Goal: Task Accomplishment & Management: Manage account settings

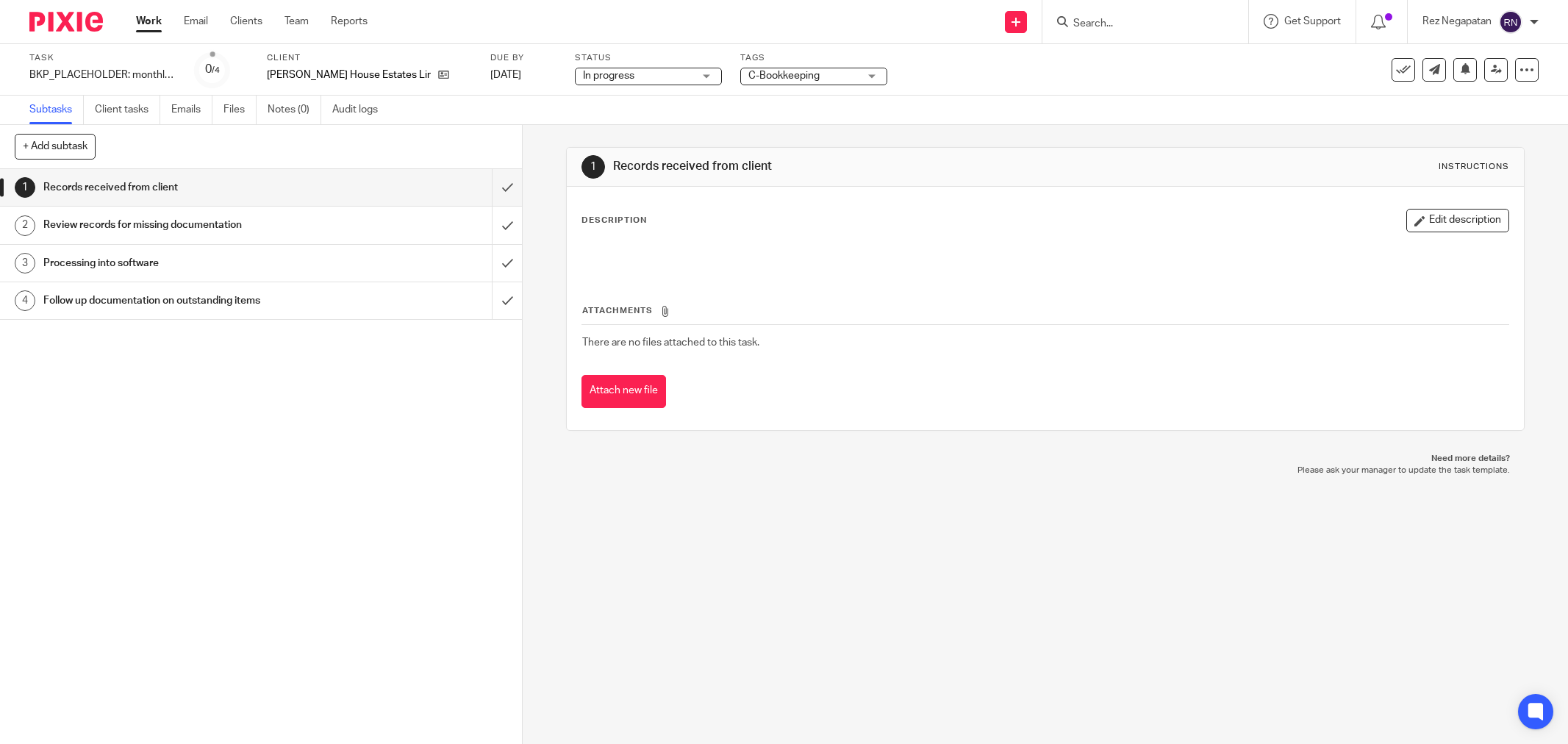
click at [652, 72] on div "In progress In progress" at bounding box center [649, 76] width 147 height 17
click at [1245, 107] on div "Subtasks Client tasks Emails Files Notes (0) Audit logs" at bounding box center [784, 110] width 1568 height 29
click at [1396, 70] on icon at bounding box center [1403, 70] width 15 height 15
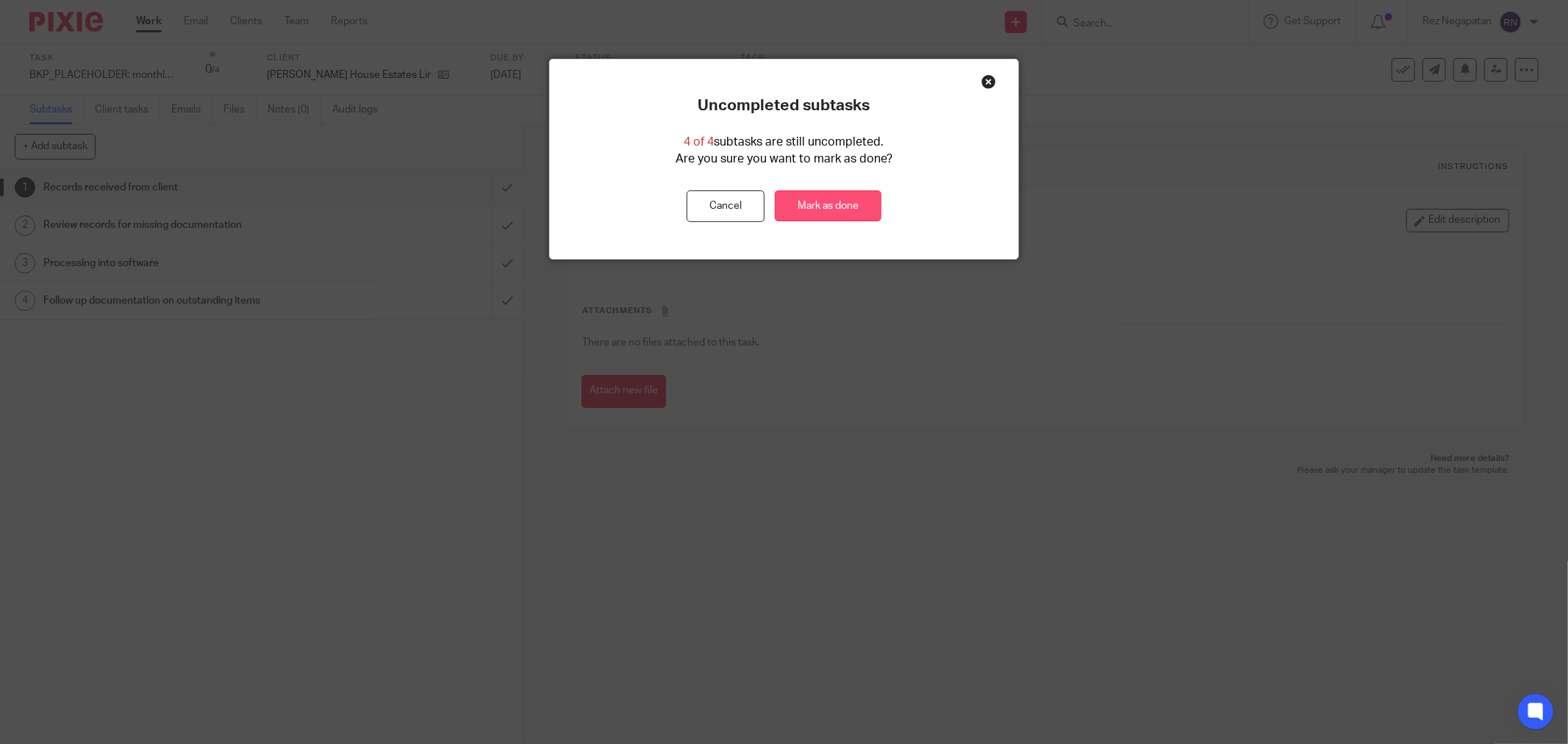
click at [824, 201] on link "Mark as done" at bounding box center [827, 206] width 106 height 32
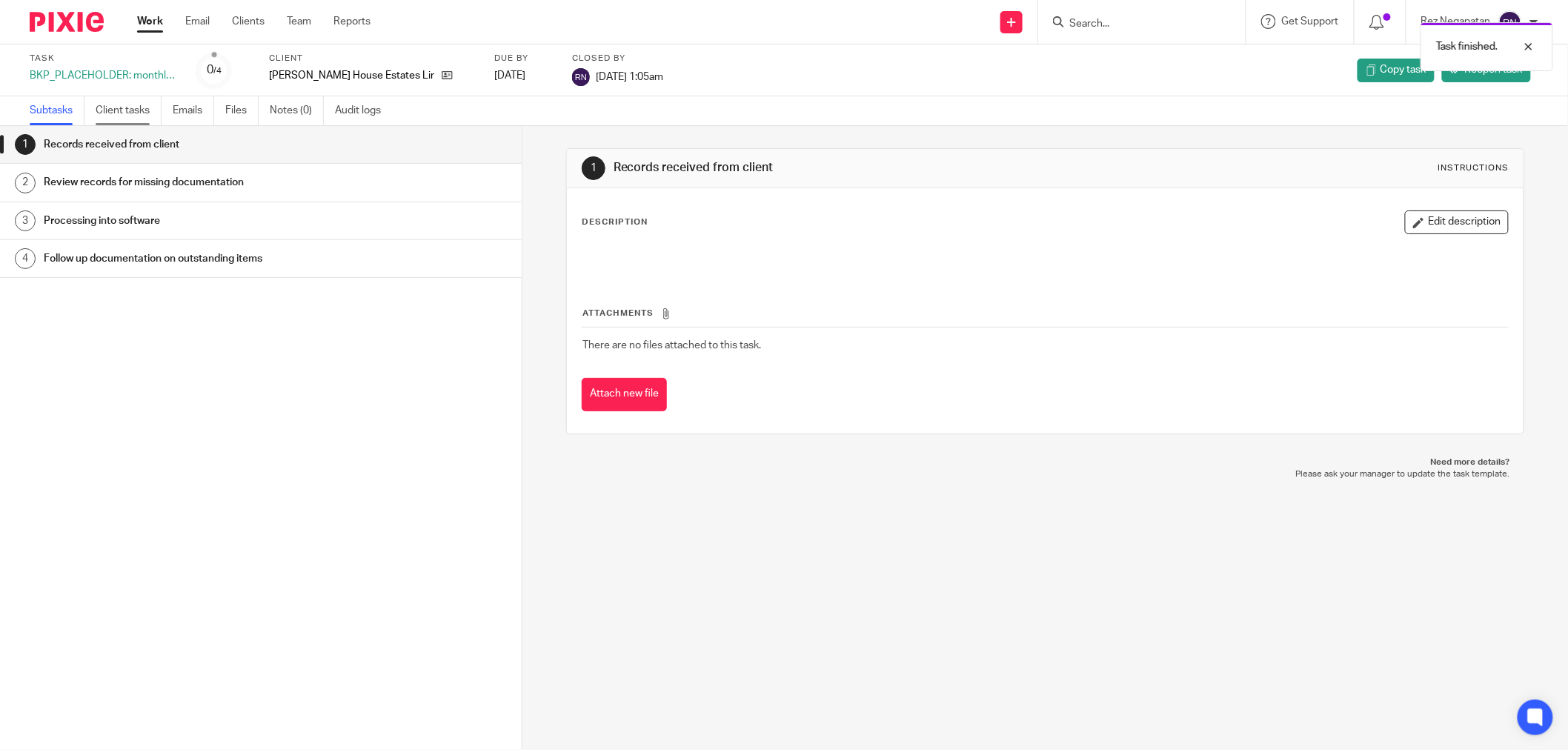
click at [128, 111] on link "Client tasks" at bounding box center [128, 111] width 66 height 29
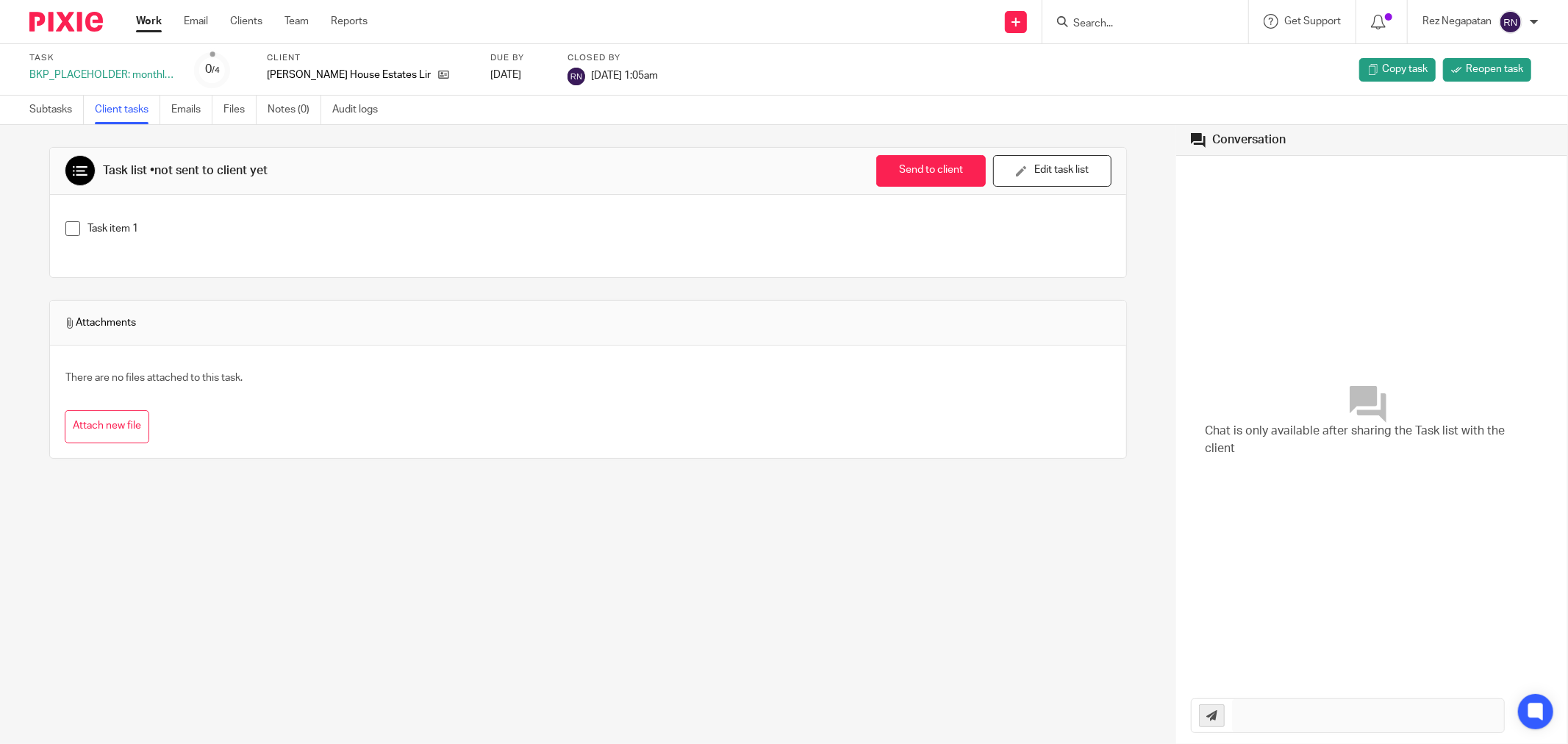
click at [1135, 17] on input "Search" at bounding box center [1138, 24] width 132 height 14
click at [1137, 18] on input "Search" at bounding box center [1138, 24] width 132 height 14
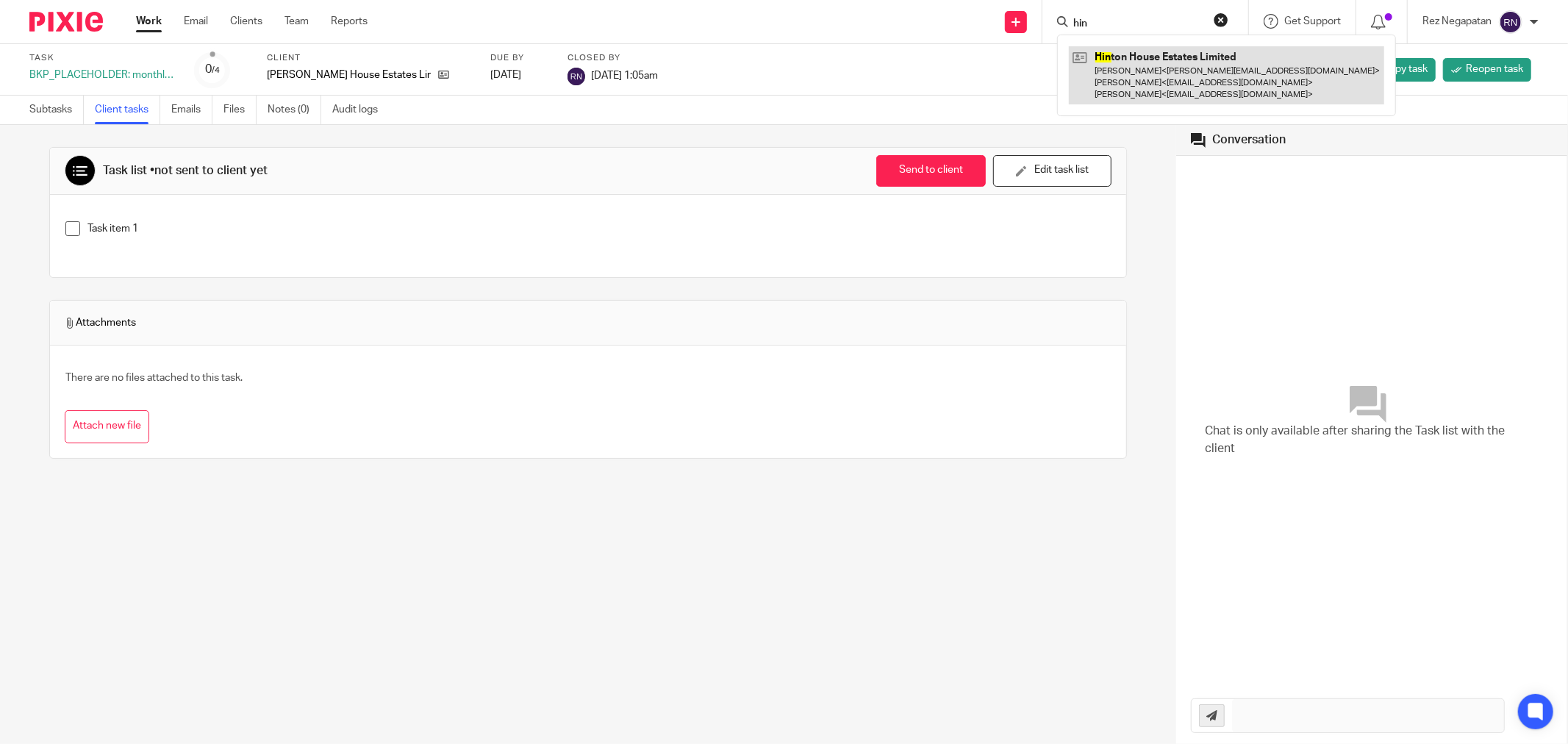
type input "hin"
click at [1141, 76] on link at bounding box center [1226, 76] width 316 height 58
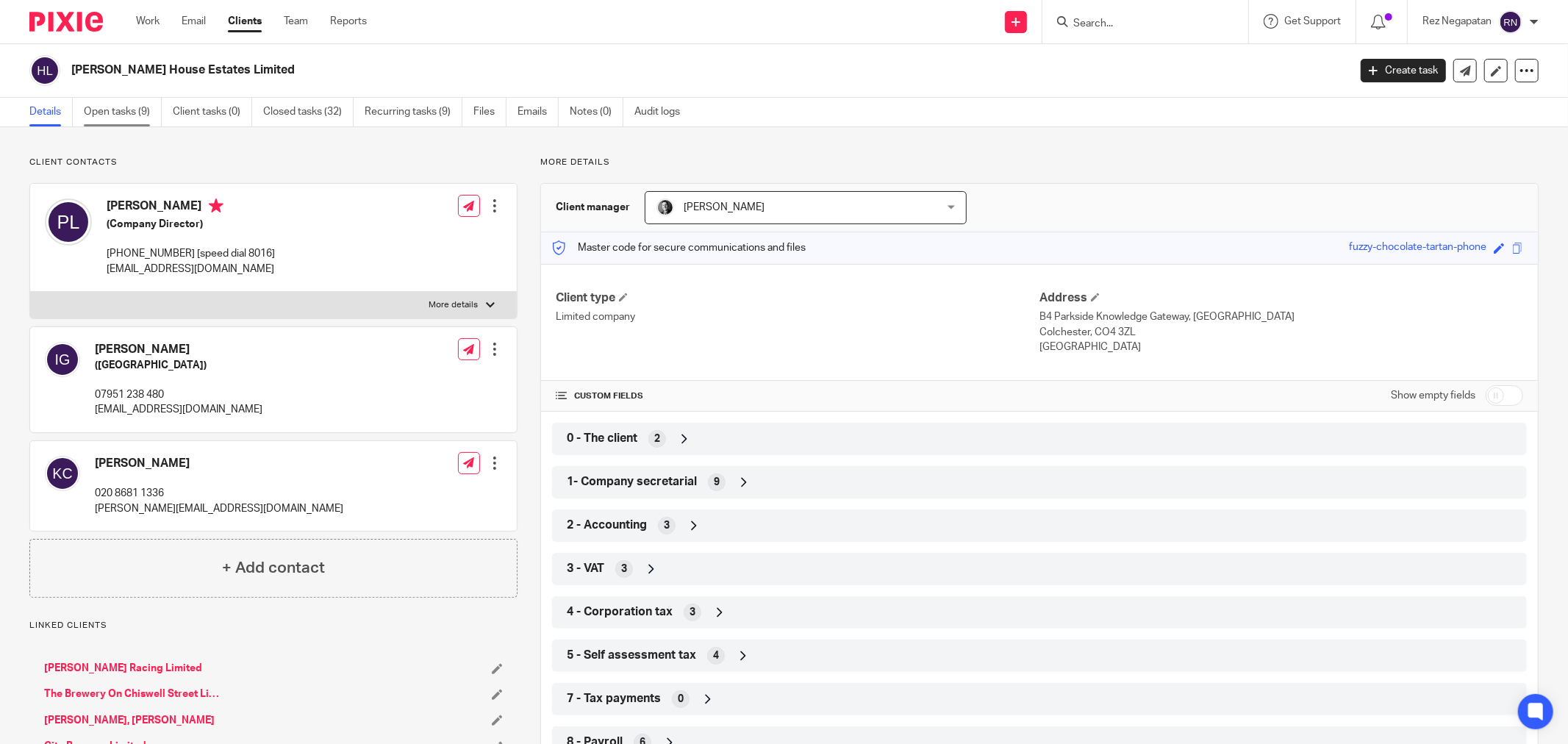
click at [107, 119] on link "Open tasks (9)" at bounding box center [123, 112] width 78 height 29
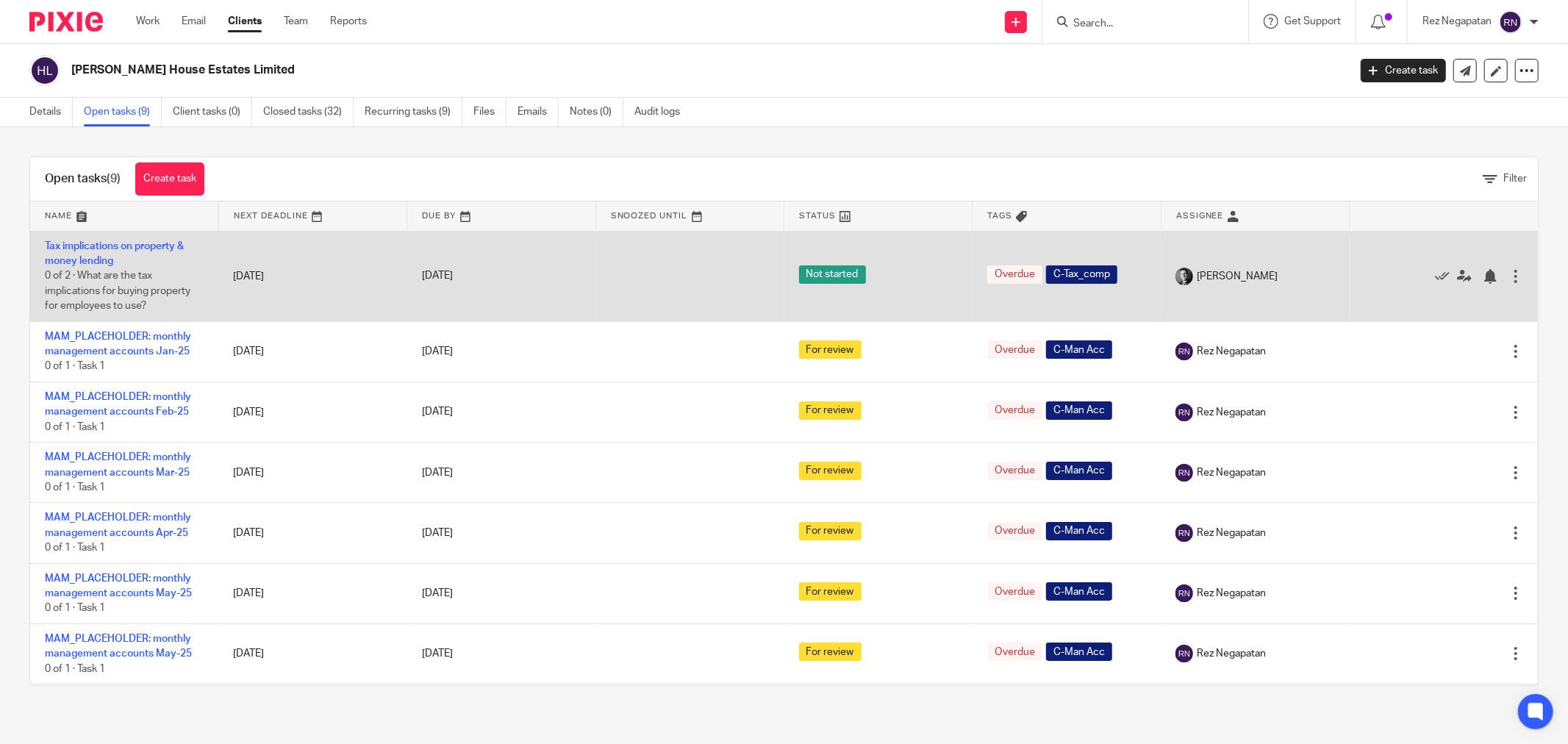
scroll to position [124, 0]
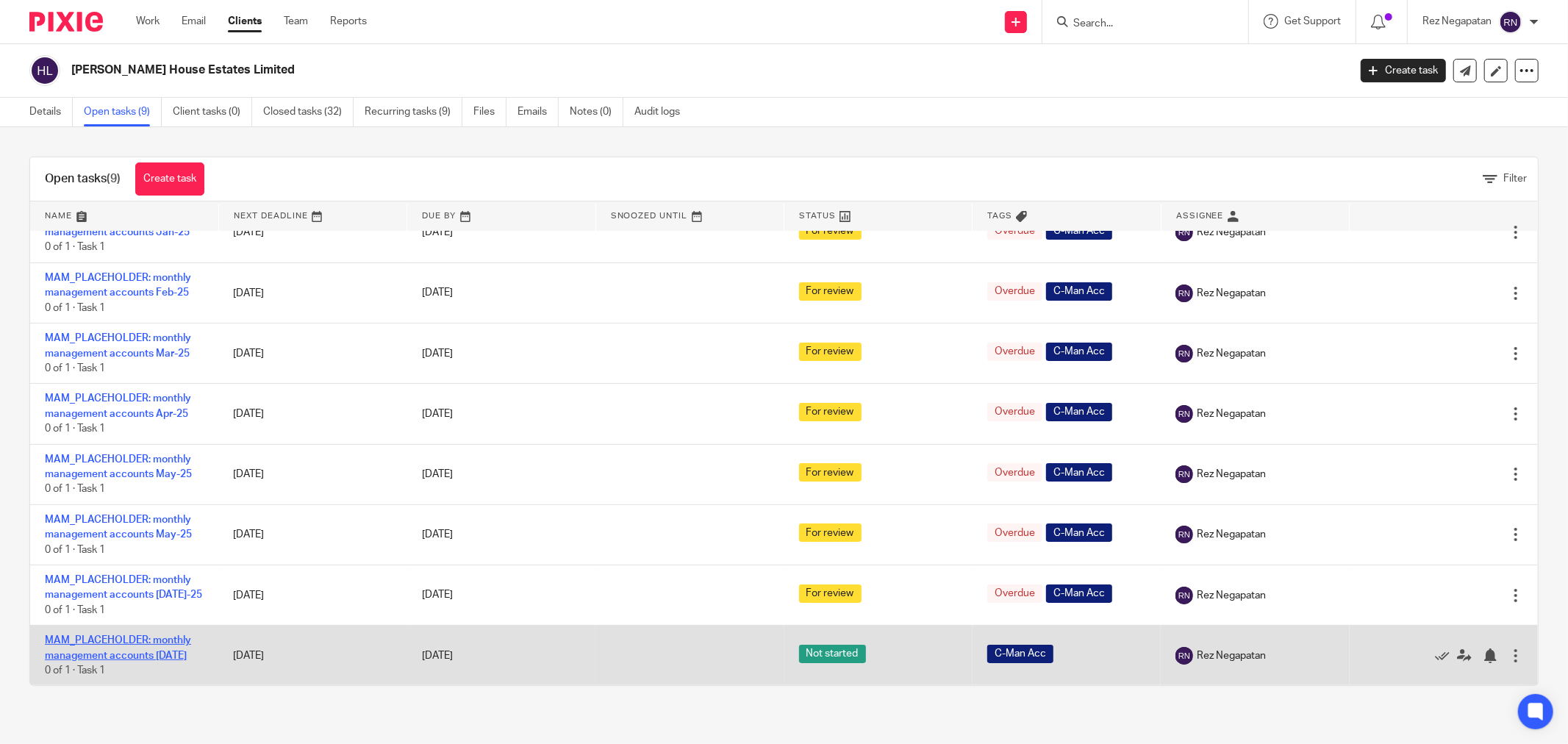
click at [116, 640] on link "MAM_PLACEHOLDER: monthly management accounts [DATE]" at bounding box center [117, 647] width 147 height 25
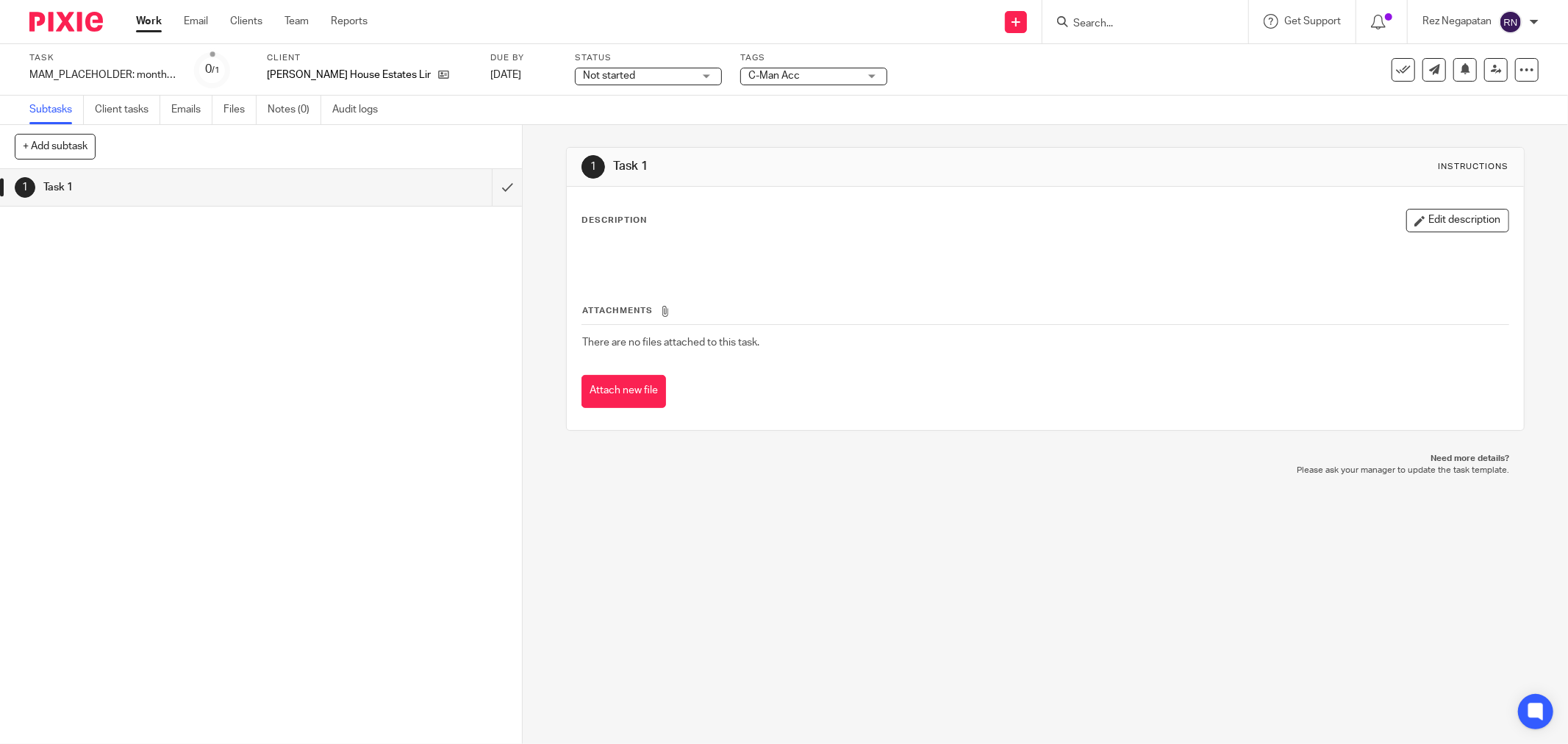
click at [650, 76] on div "Not started Not started" at bounding box center [649, 76] width 147 height 17
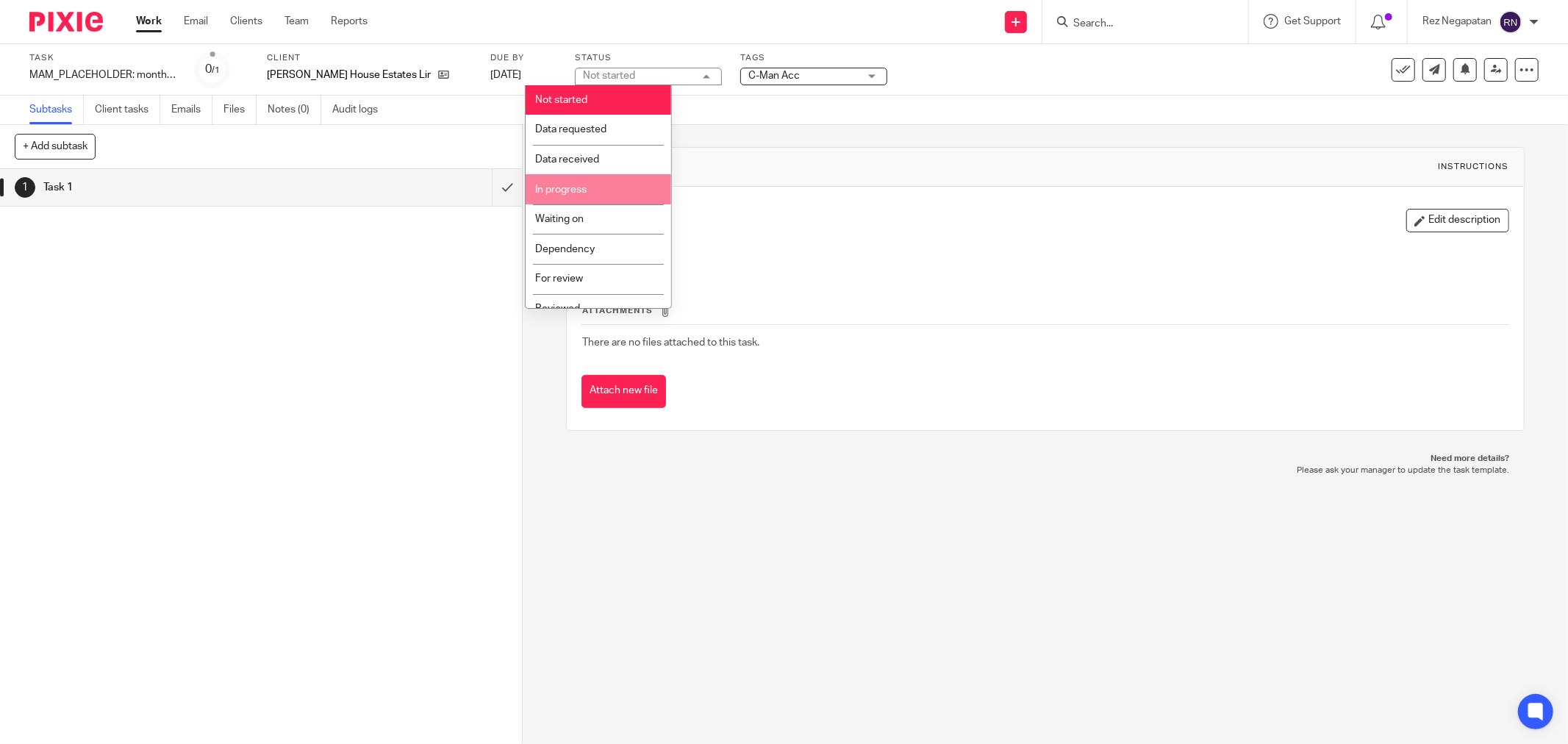
click at [595, 184] on li "In progress" at bounding box center [599, 189] width 146 height 30
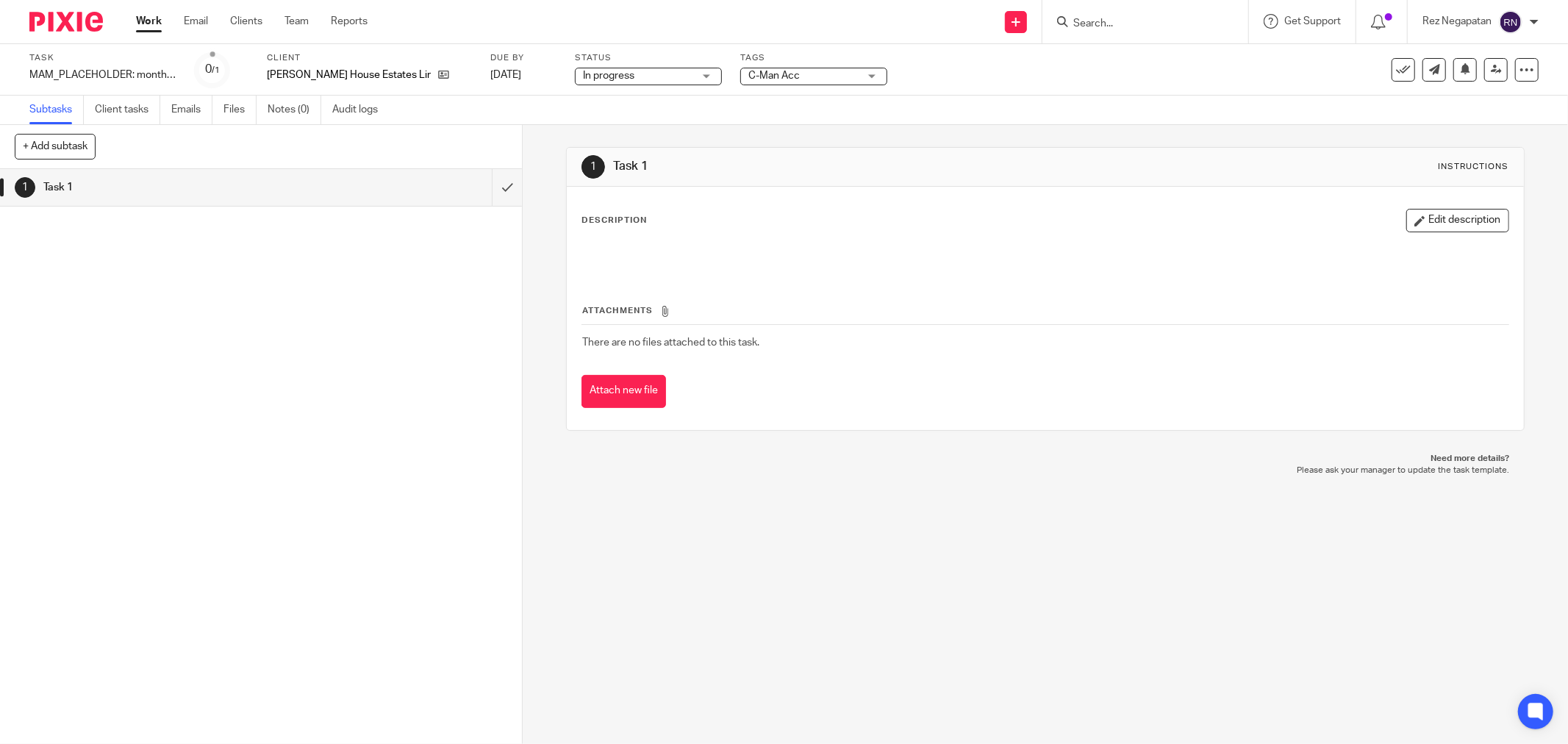
click at [1037, 559] on div "1 Task 1 Instructions Description Edit description Attachments There are no fil…" at bounding box center [1045, 434] width 1046 height 619
